Goal: Use online tool/utility: Use online tool/utility

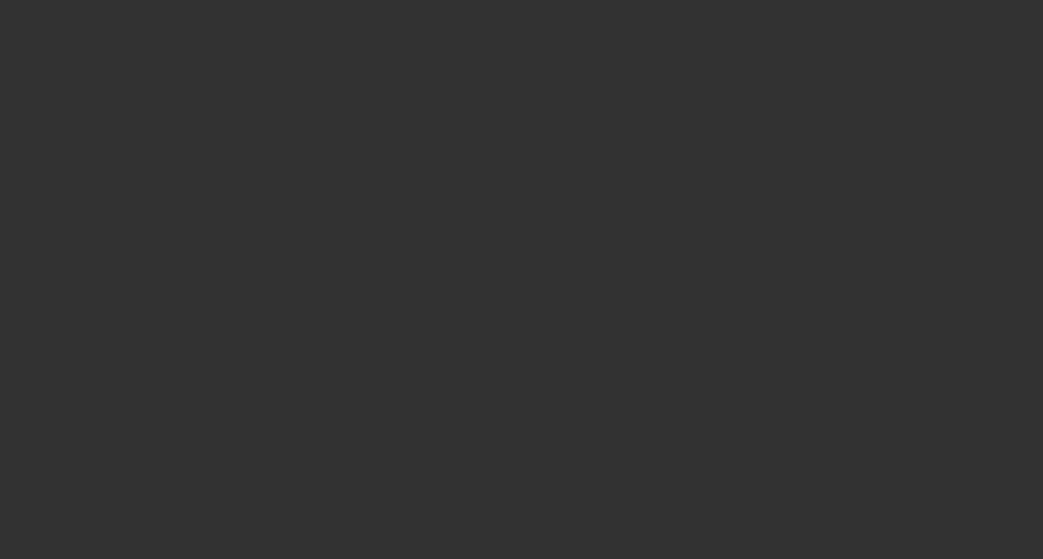
select select "3"
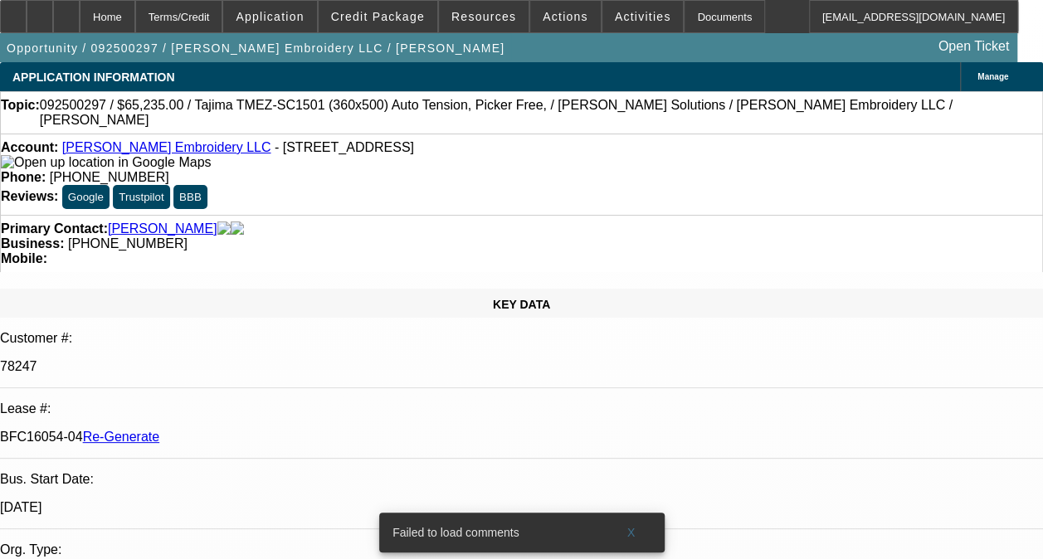
select select "0"
select select "2"
select select "0"
select select "6"
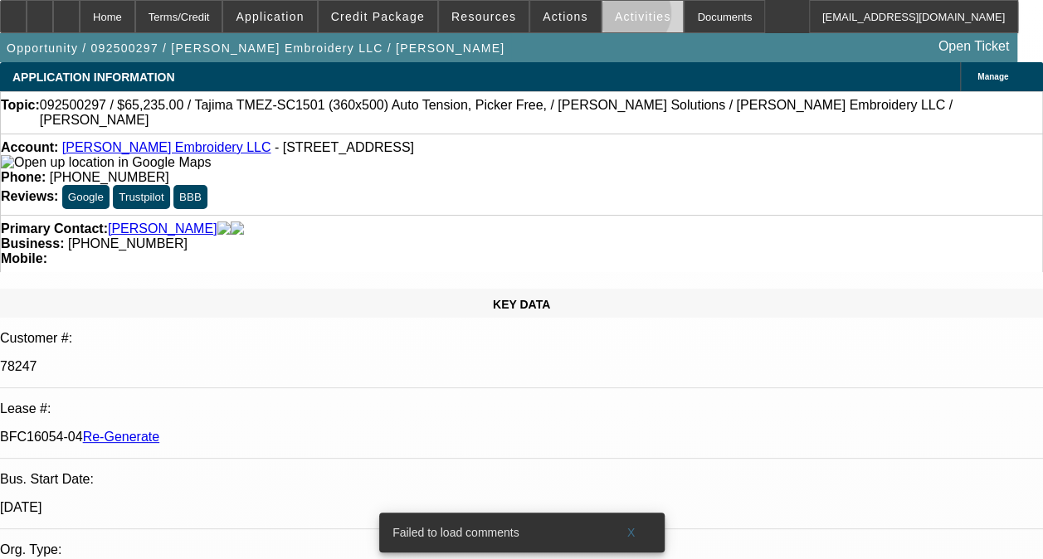
click at [615, 17] on span "Activities" at bounding box center [643, 16] width 56 height 13
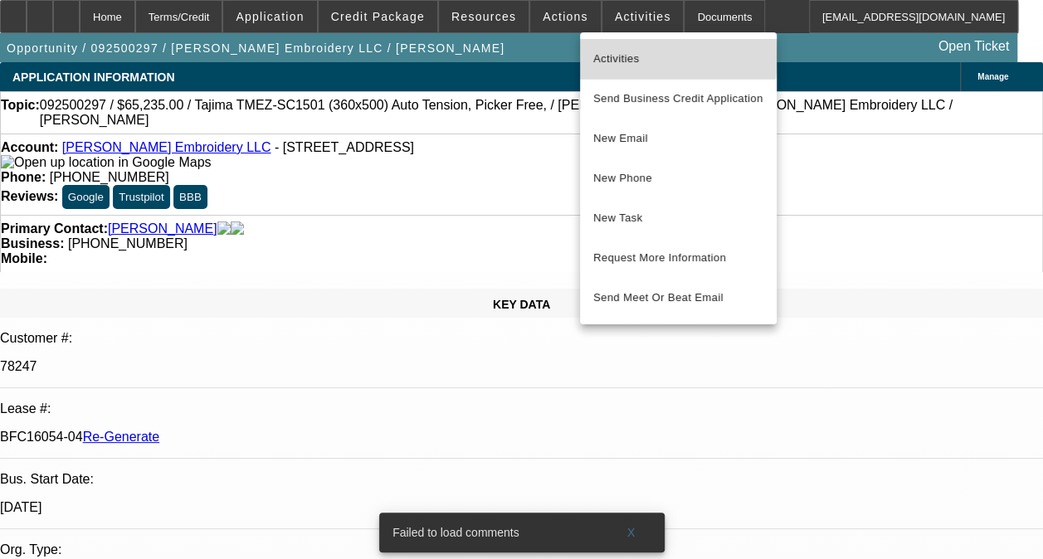
click at [612, 55] on span "Activities" at bounding box center [678, 59] width 170 height 20
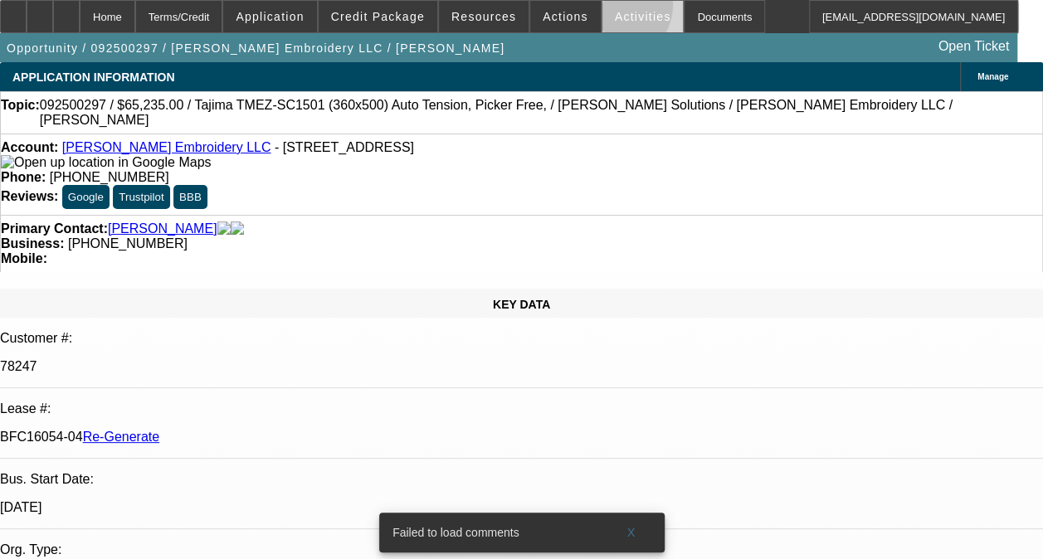
click at [602, 8] on span at bounding box center [642, 17] width 81 height 40
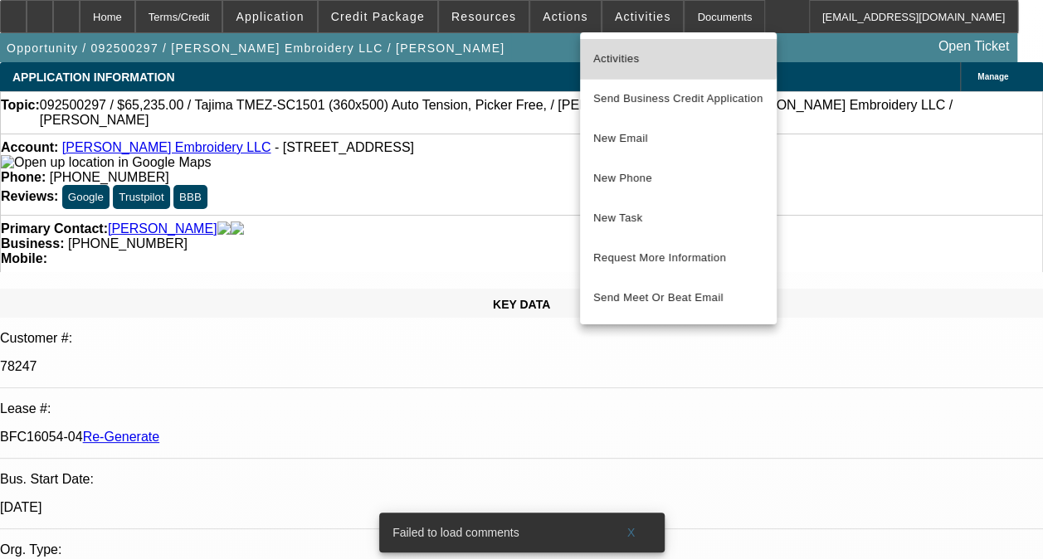
click at [601, 54] on span "Activities" at bounding box center [678, 59] width 170 height 20
